Goal: Find specific page/section: Find specific page/section

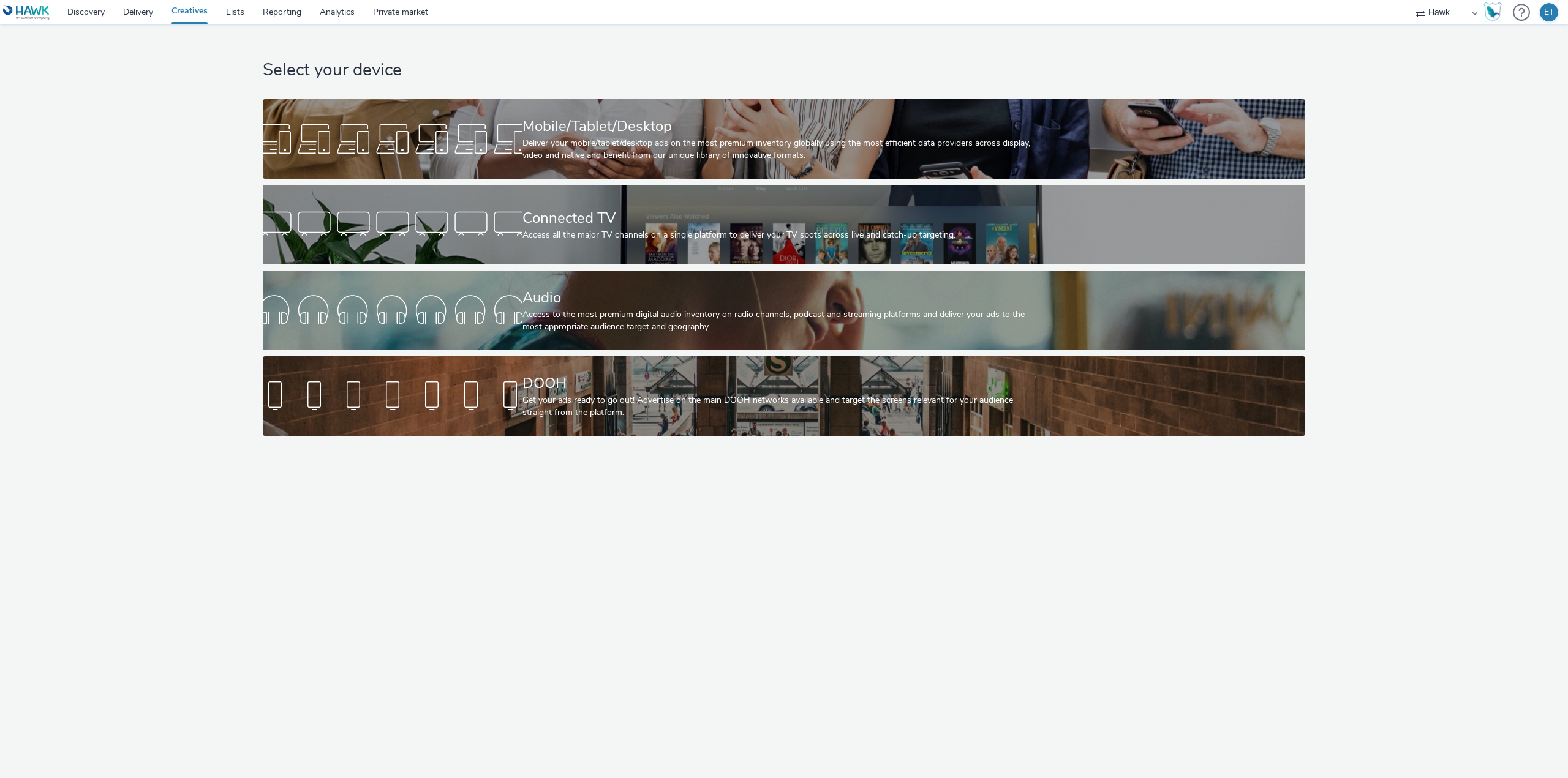
select select "11a7df10-284f-415c-b52a-427acf4c31ae"
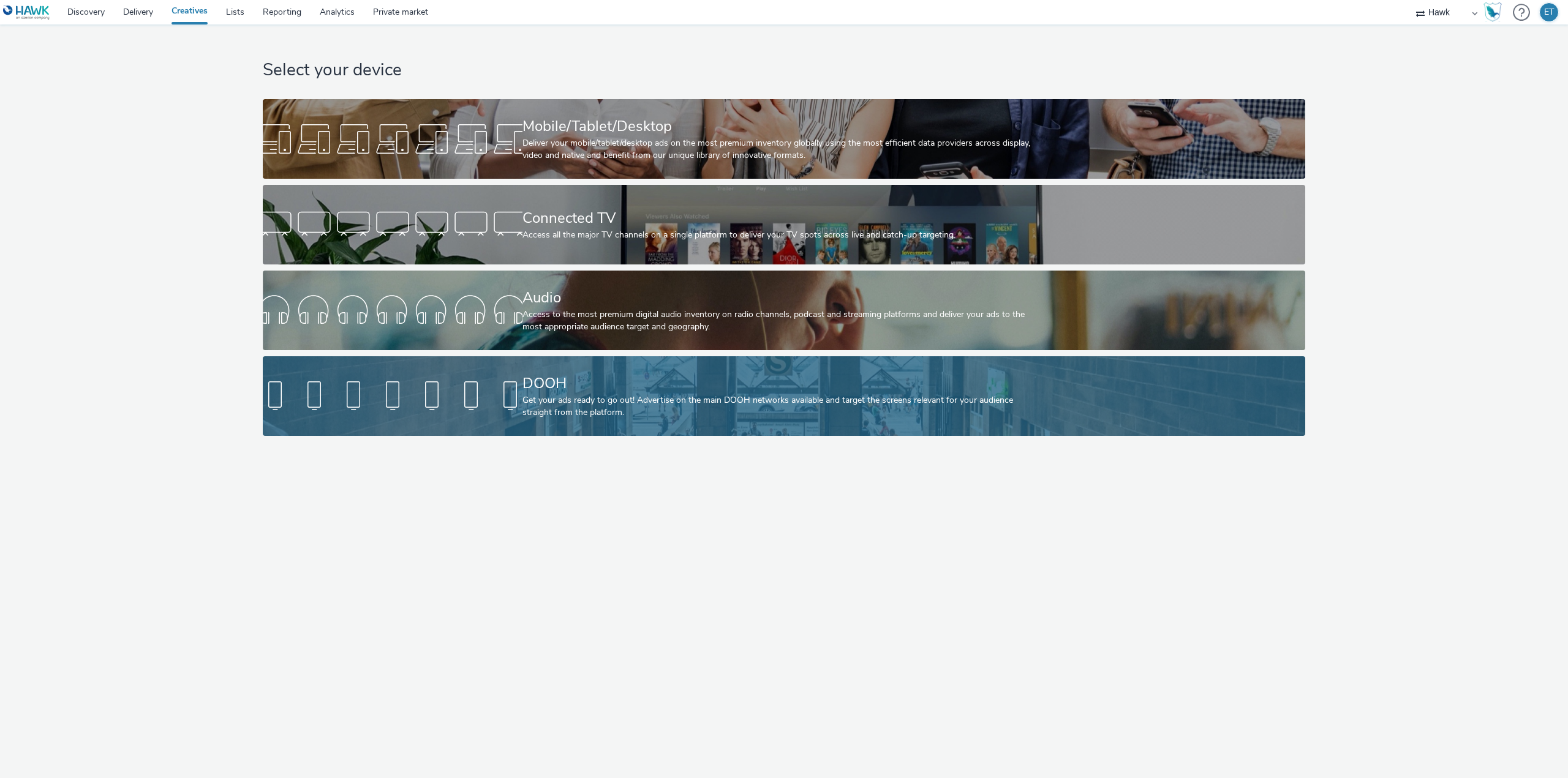
click at [673, 398] on div "Get your ads ready to go out! Advertise on the main DOOH networks available and…" at bounding box center [782, 407] width 519 height 25
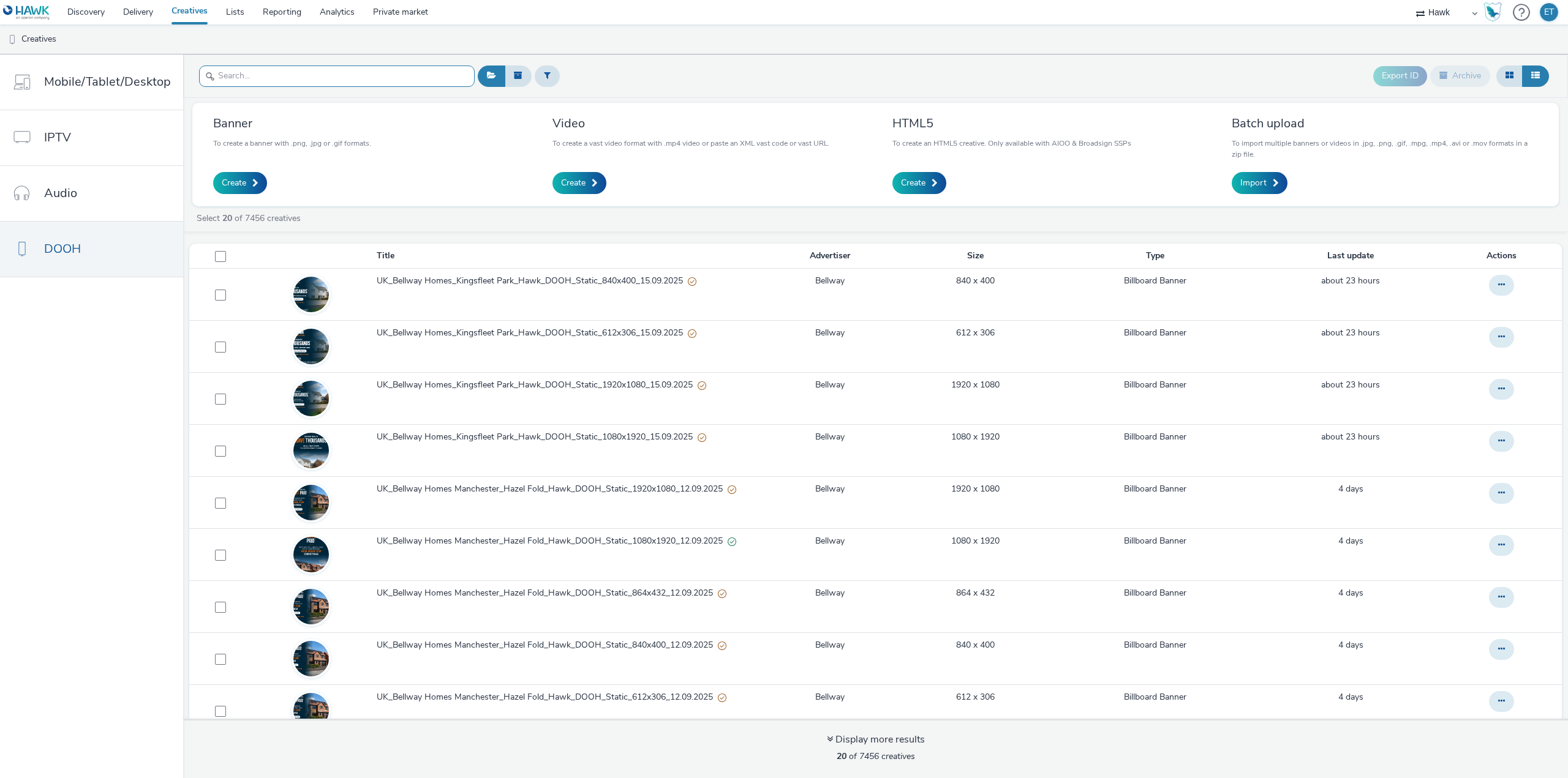
click at [356, 84] on input "text" at bounding box center [336, 76] width 276 height 22
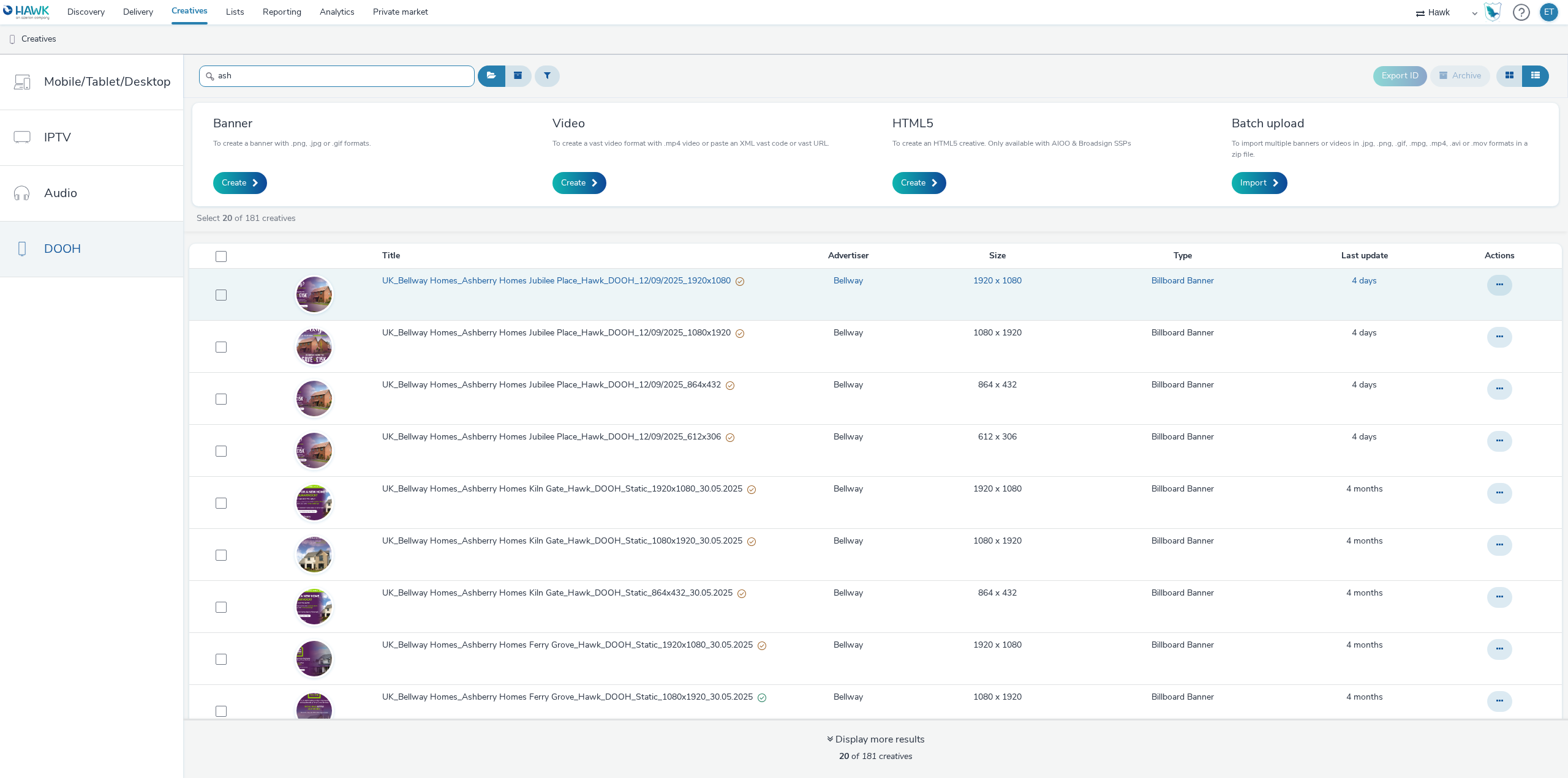
type input "ash"
click at [619, 285] on span "UK_Bellway Homes_Ashberry Homes Jubilee Place_Hawk_DOOH_12/09/2025_1920x1080" at bounding box center [558, 281] width 353 height 12
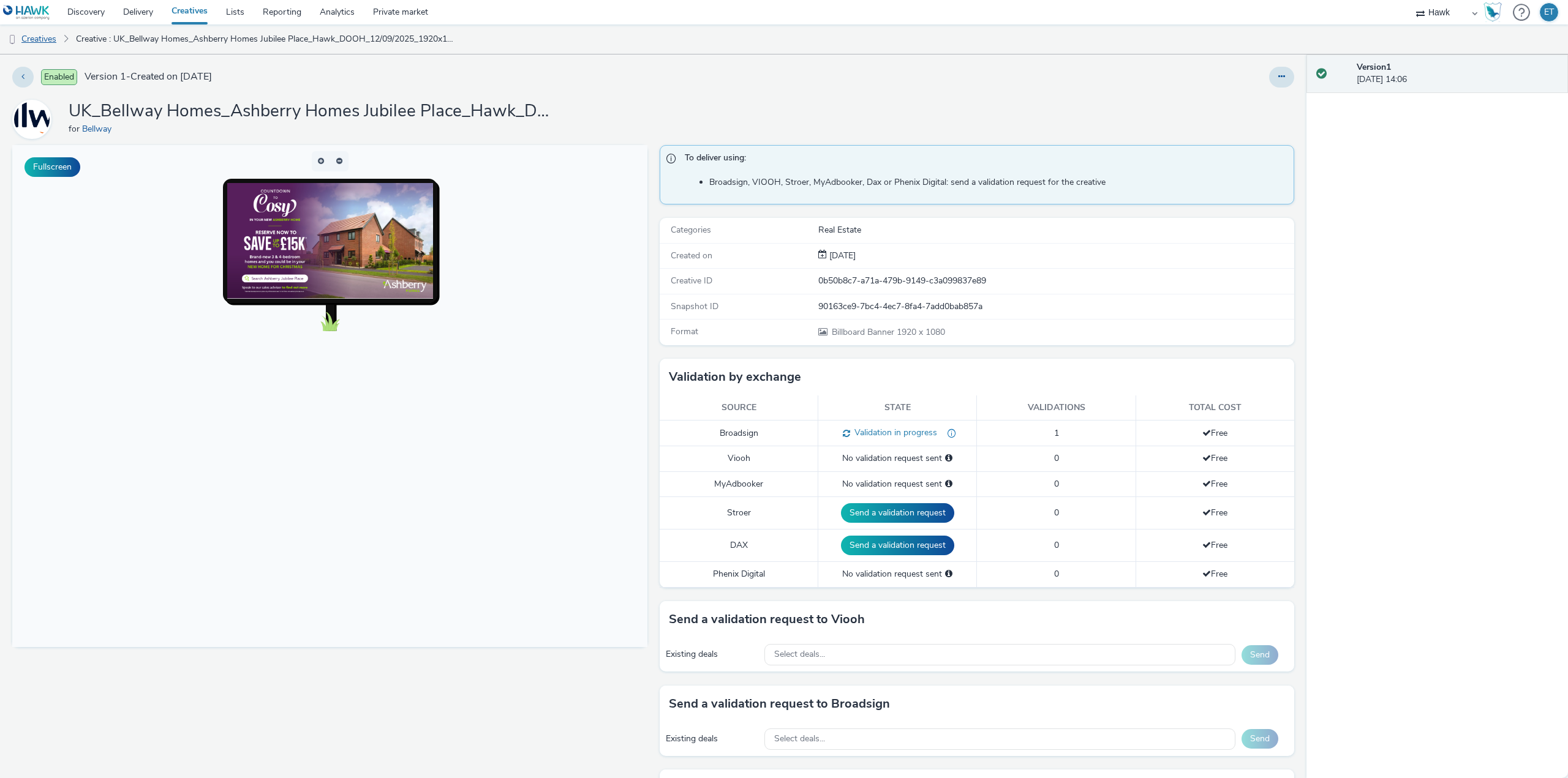
click at [35, 35] on link "Creatives" at bounding box center [31, 40] width 62 height 30
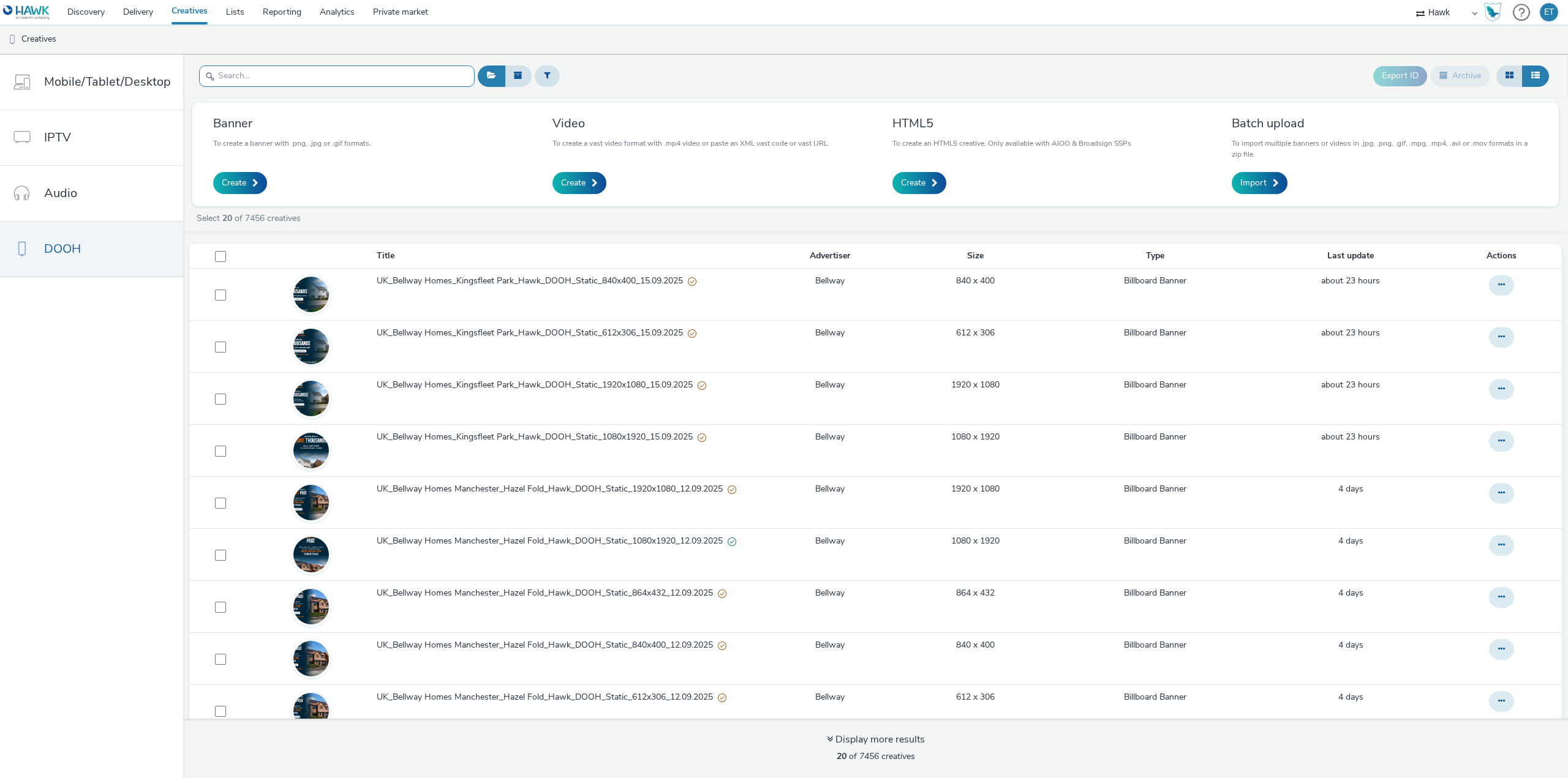
click at [454, 82] on input "text" at bounding box center [336, 76] width 276 height 22
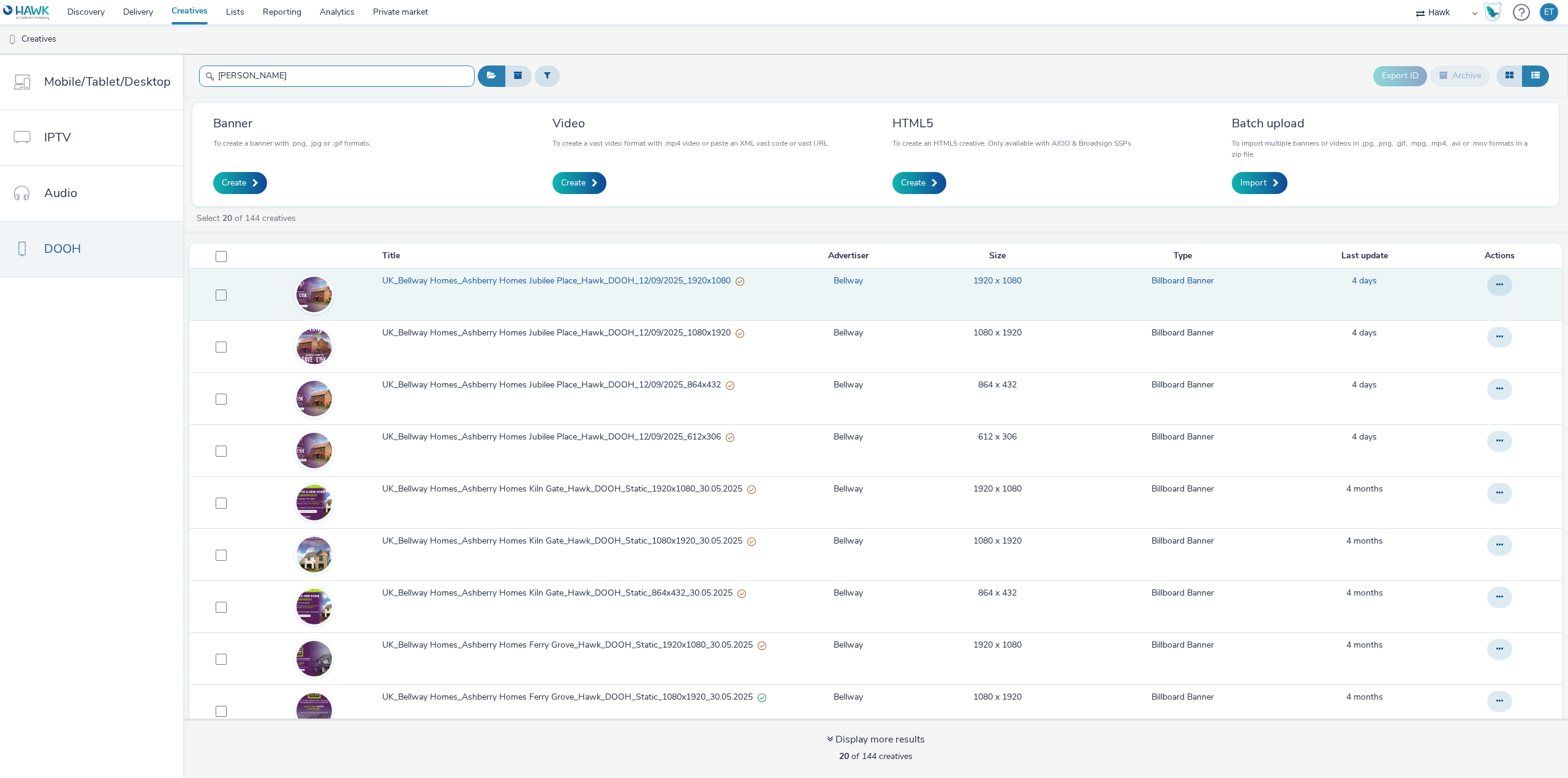
type input "[PERSON_NAME]"
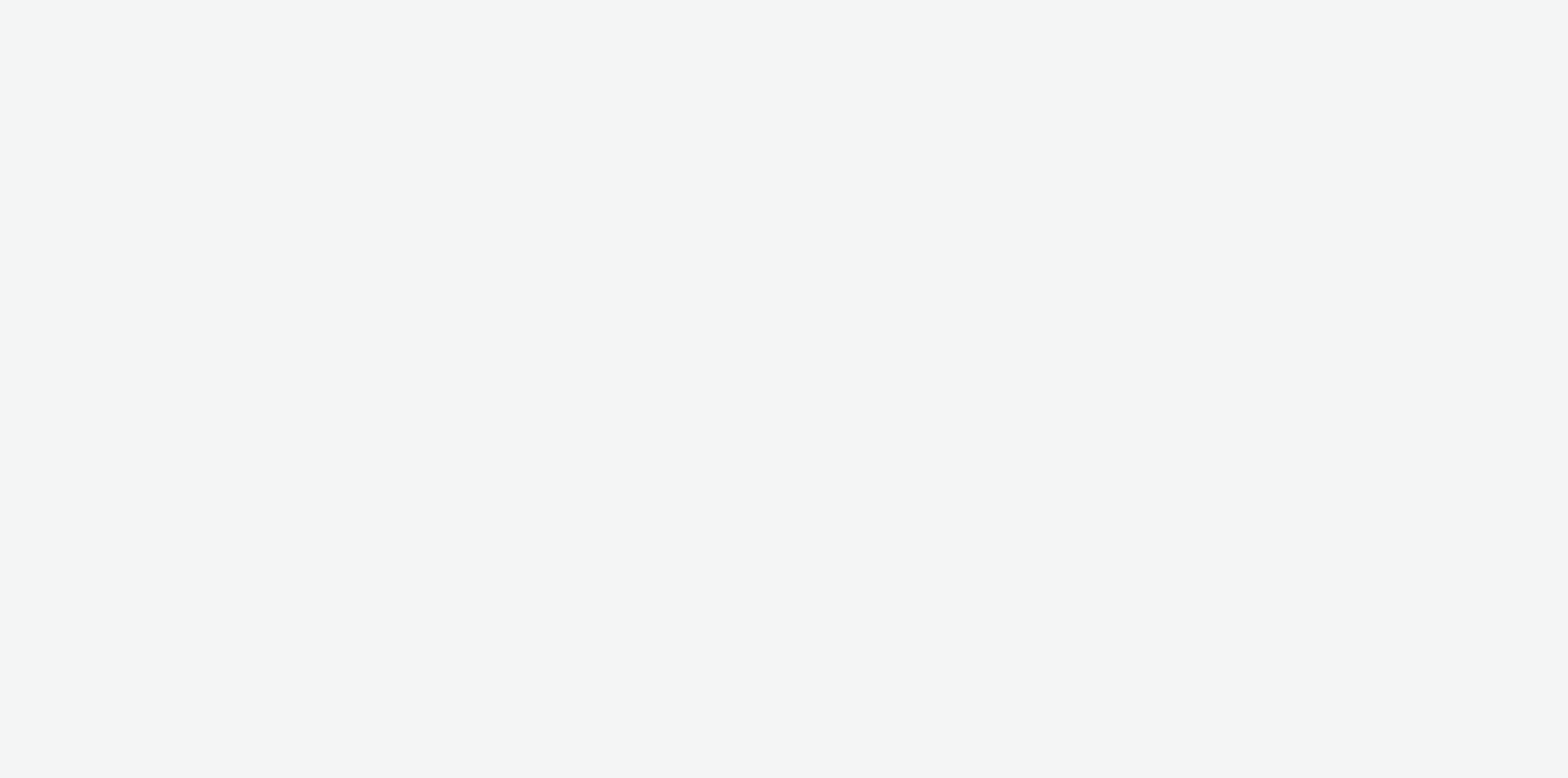
select select "11a7df10-284f-415c-b52a-427acf4c31ae"
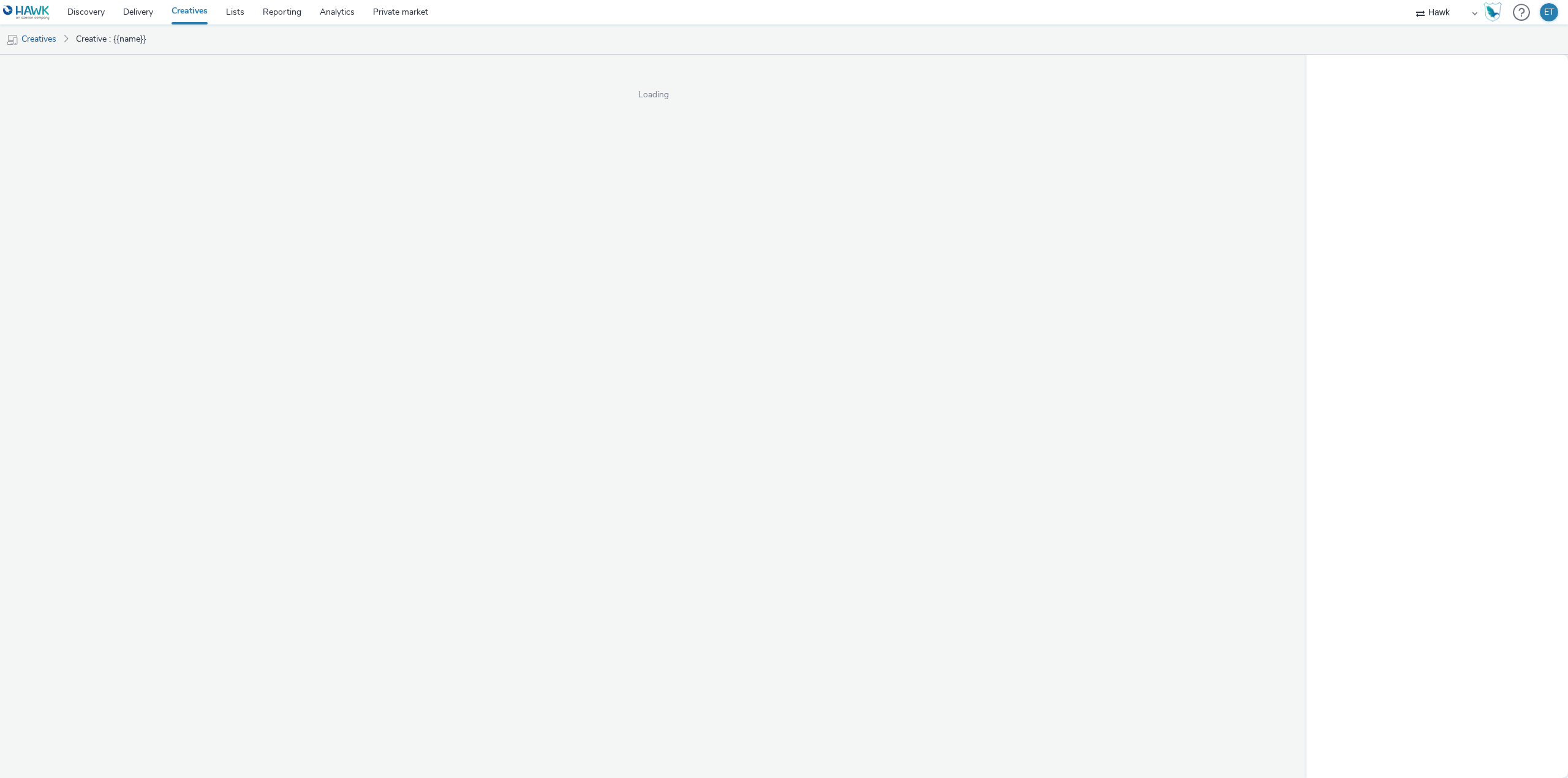
select select "11a7df10-284f-415c-b52a-427acf4c31ae"
